Goal: Task Accomplishment & Management: Complete application form

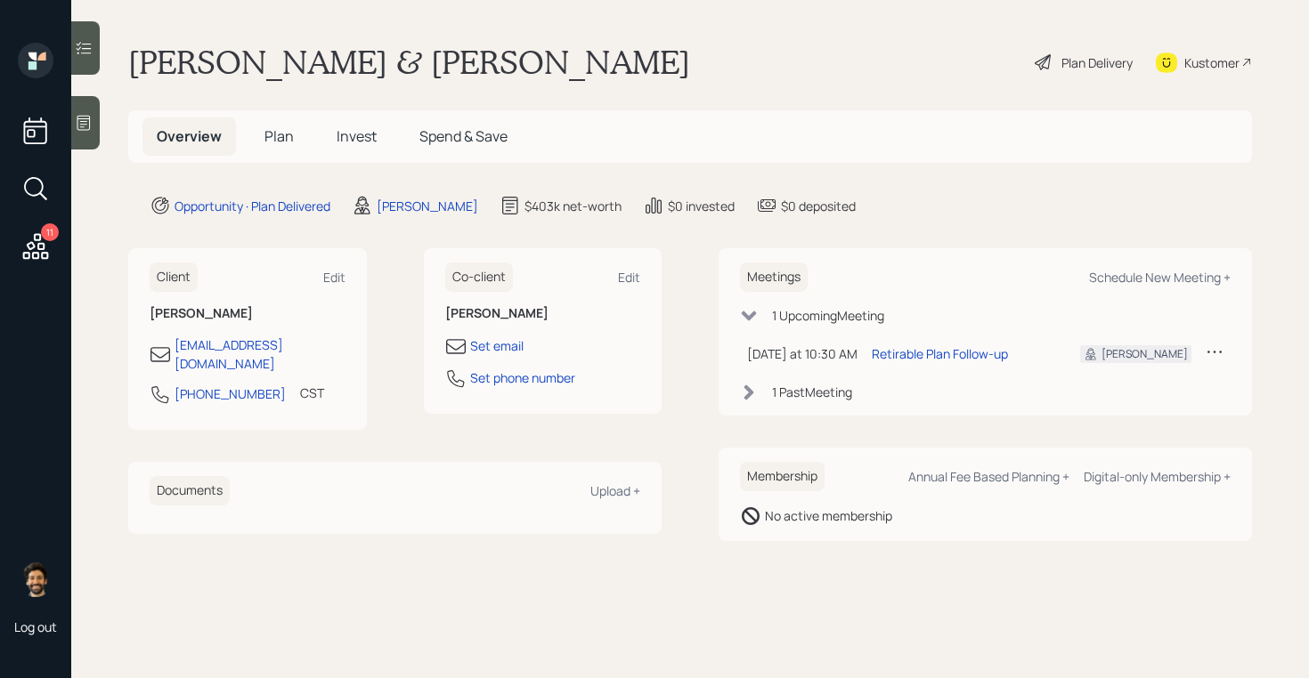
click at [268, 136] on span "Plan" at bounding box center [278, 136] width 29 height 20
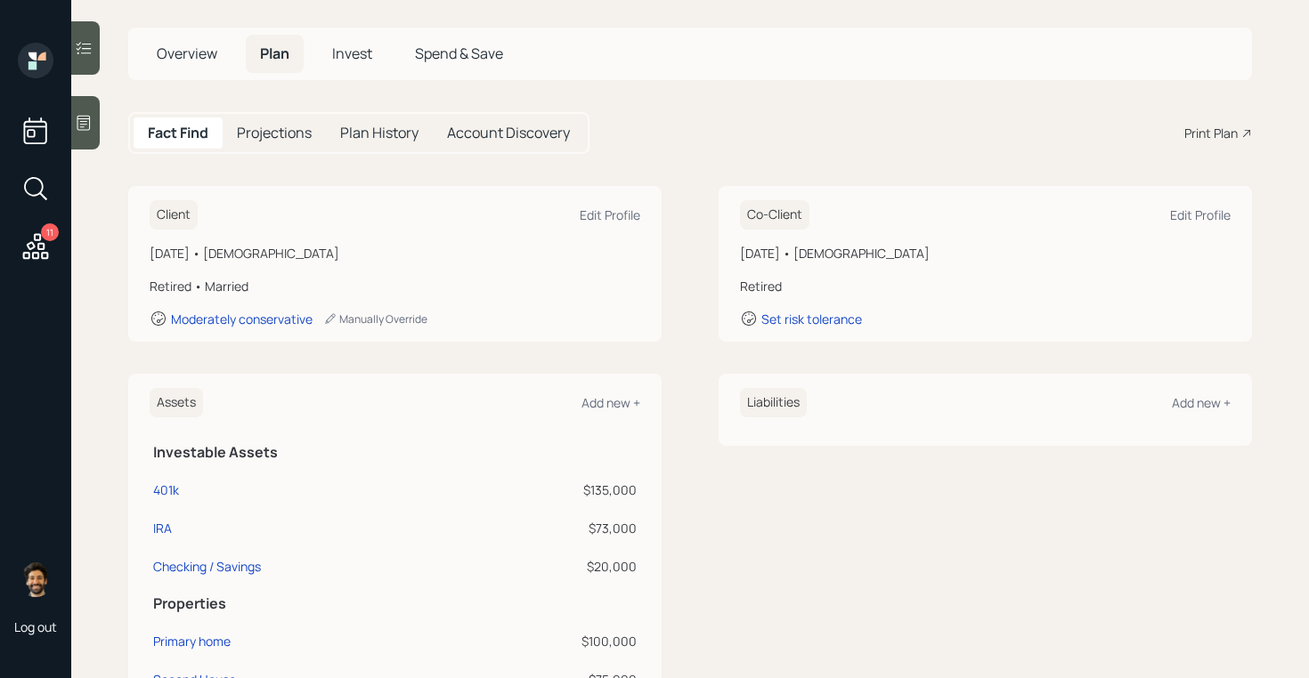
scroll to position [105, 0]
